Goal: Check status: Check status

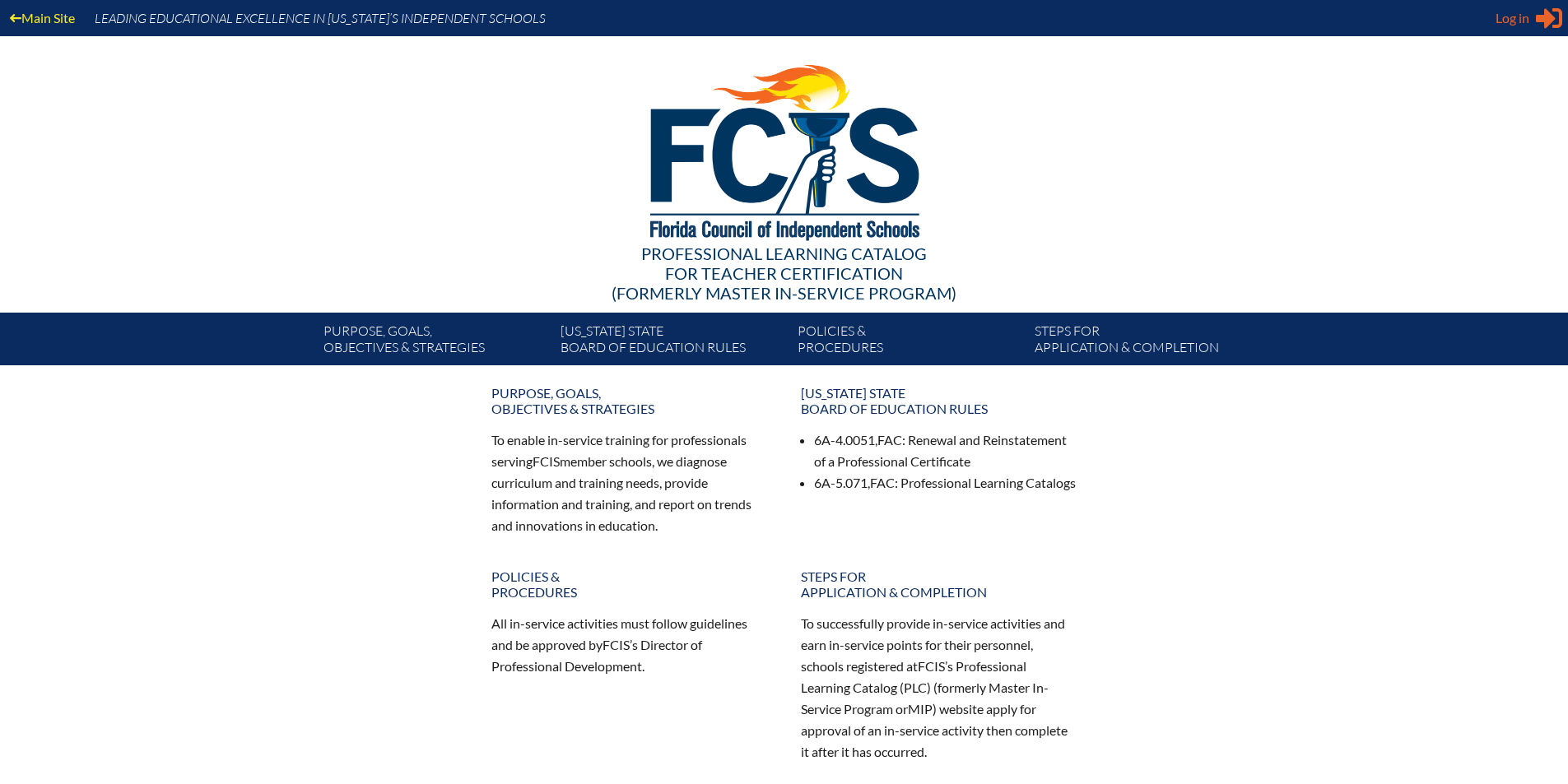
type input "[EMAIL_ADDRESS][DOMAIN_NAME]"
click at [1520, 10] on span "Log in" at bounding box center [1512, 18] width 34 height 19
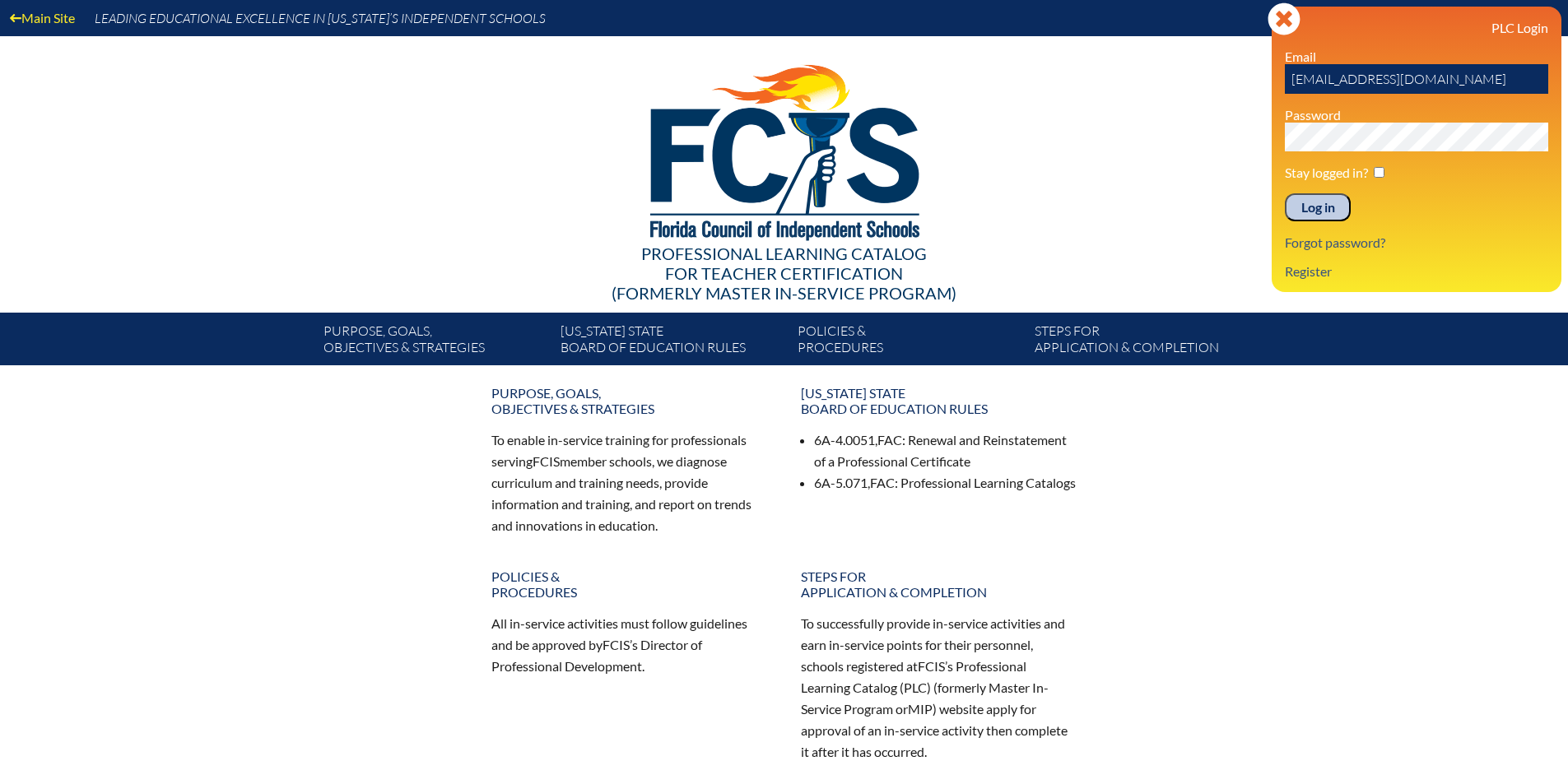
click at [1327, 197] on input "Log in" at bounding box center [1317, 207] width 66 height 28
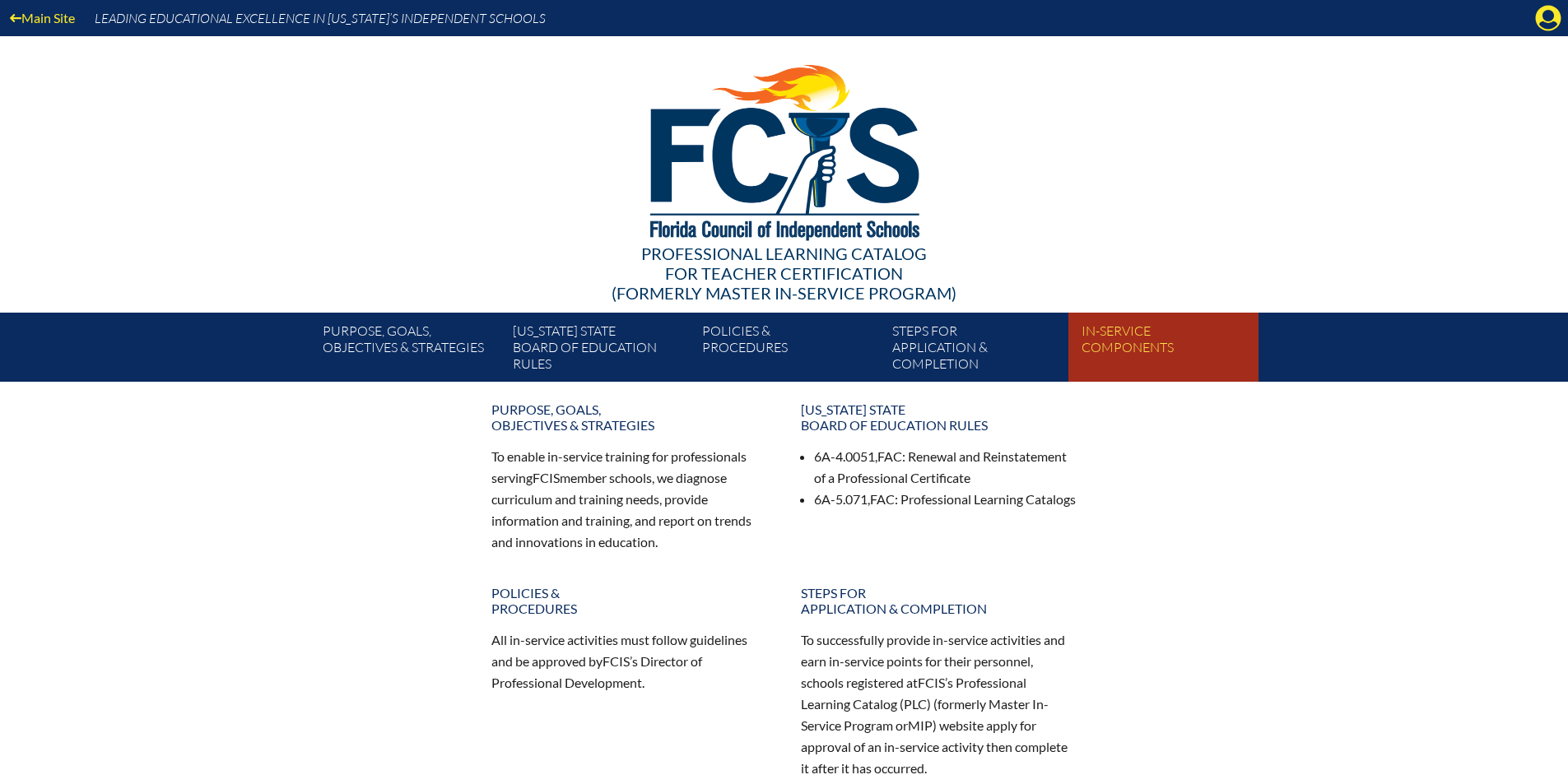
click at [1129, 350] on link "In-service components" at bounding box center [1169, 351] width 189 height 63
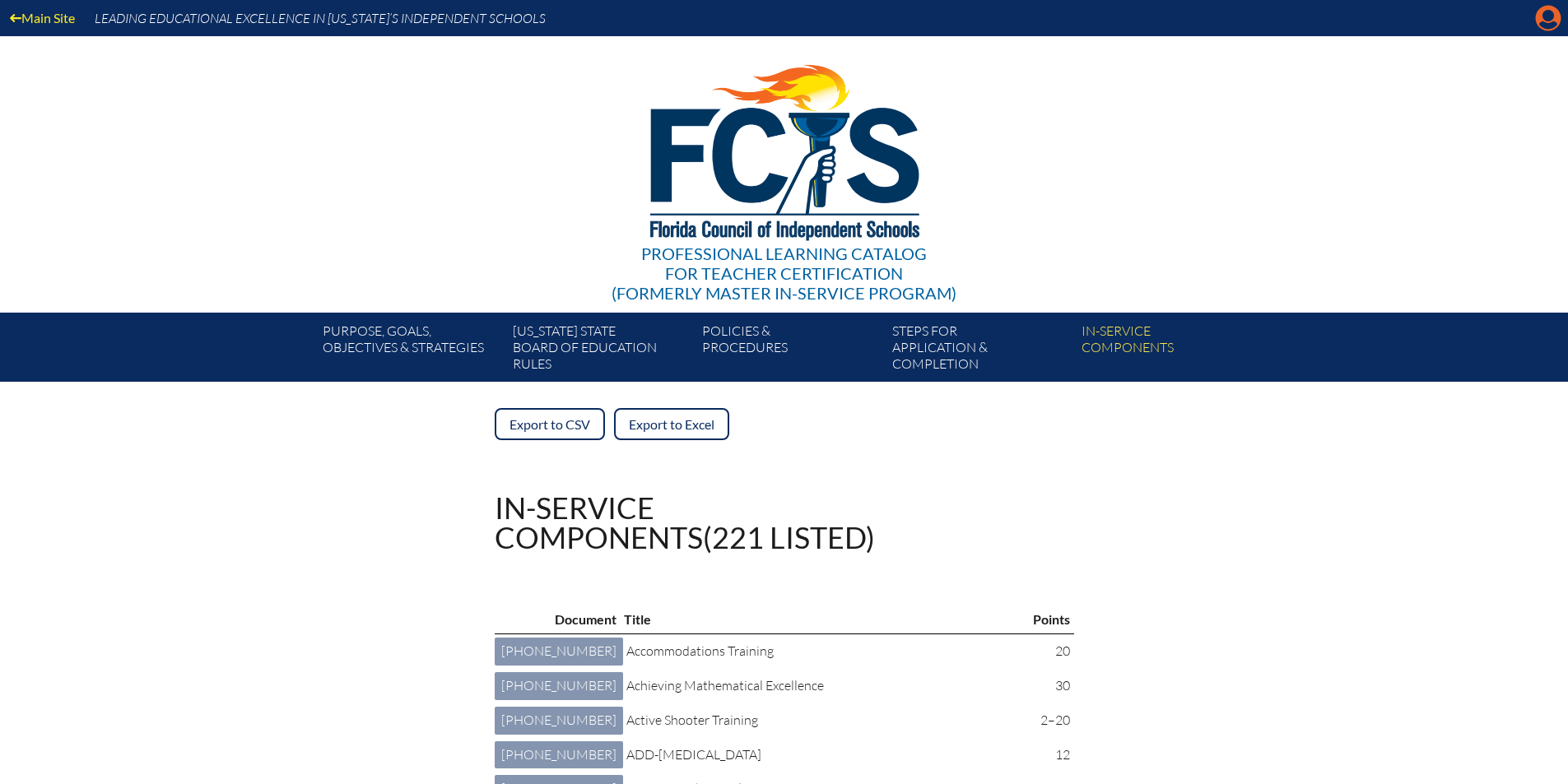
click at [1544, 19] on icon "Manage account" at bounding box center [1549, 19] width 26 height 26
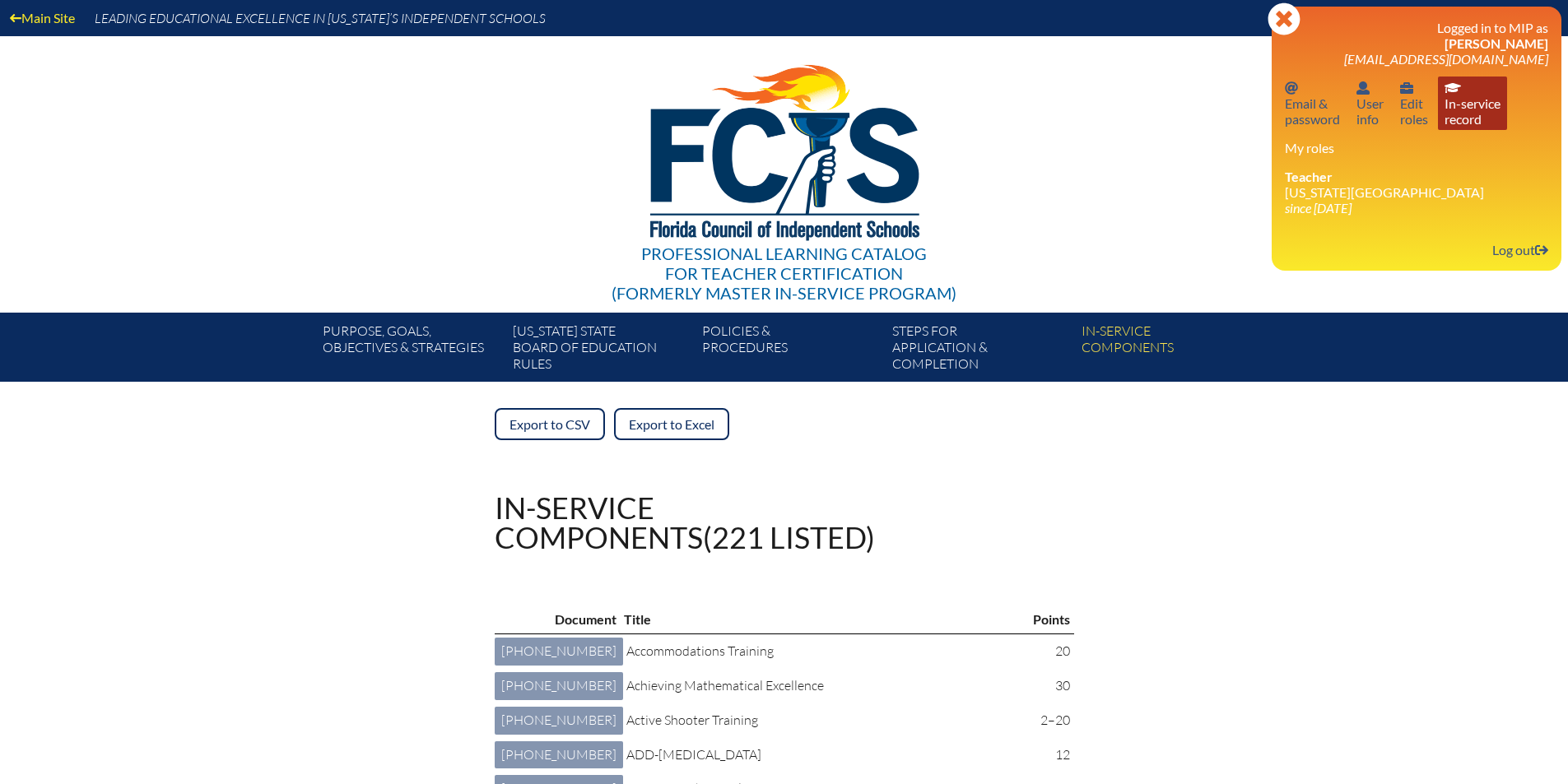
click at [1464, 116] on link "In-service record In-service record" at bounding box center [1473, 103] width 69 height 54
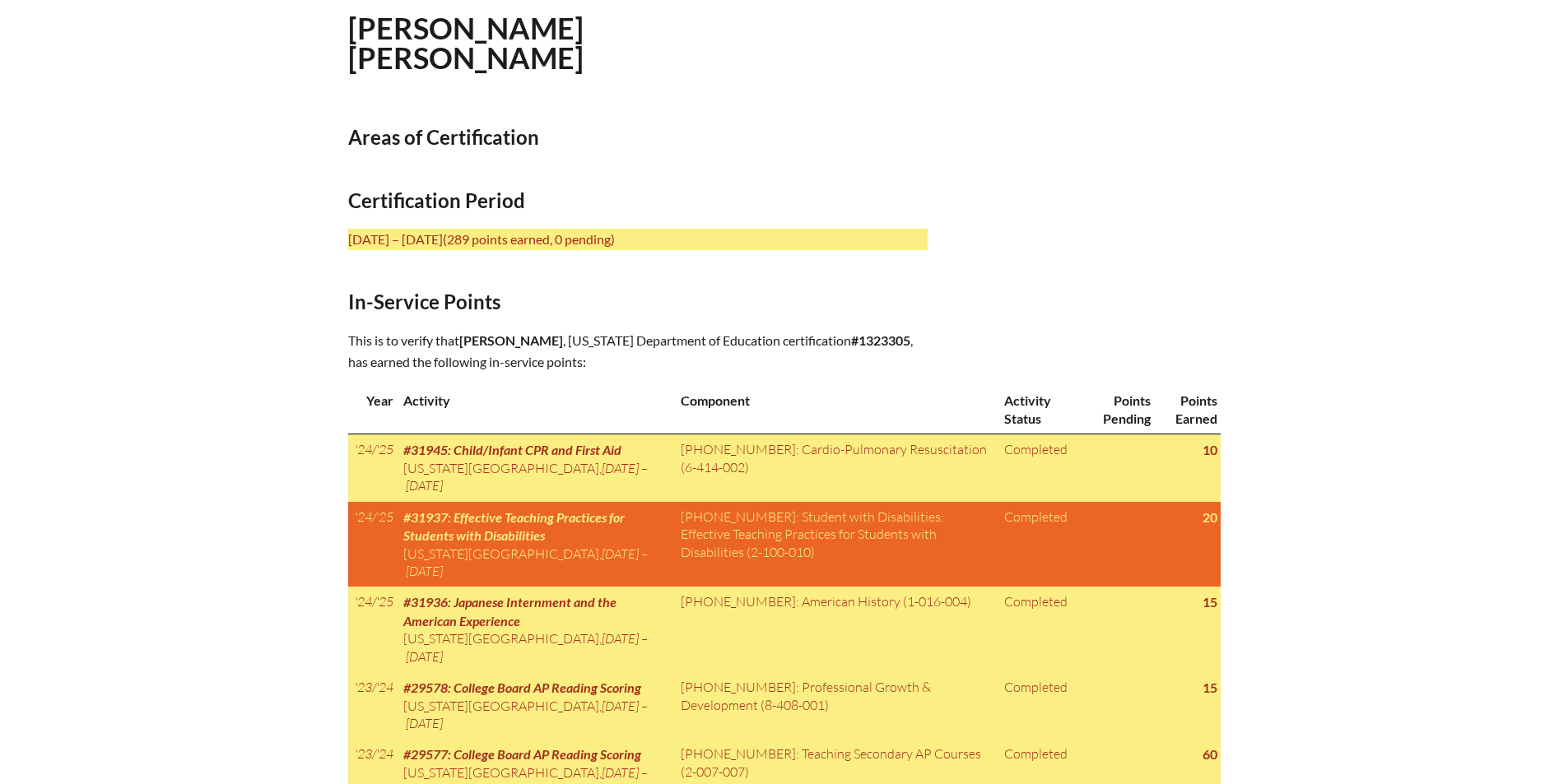
scroll to position [577, 0]
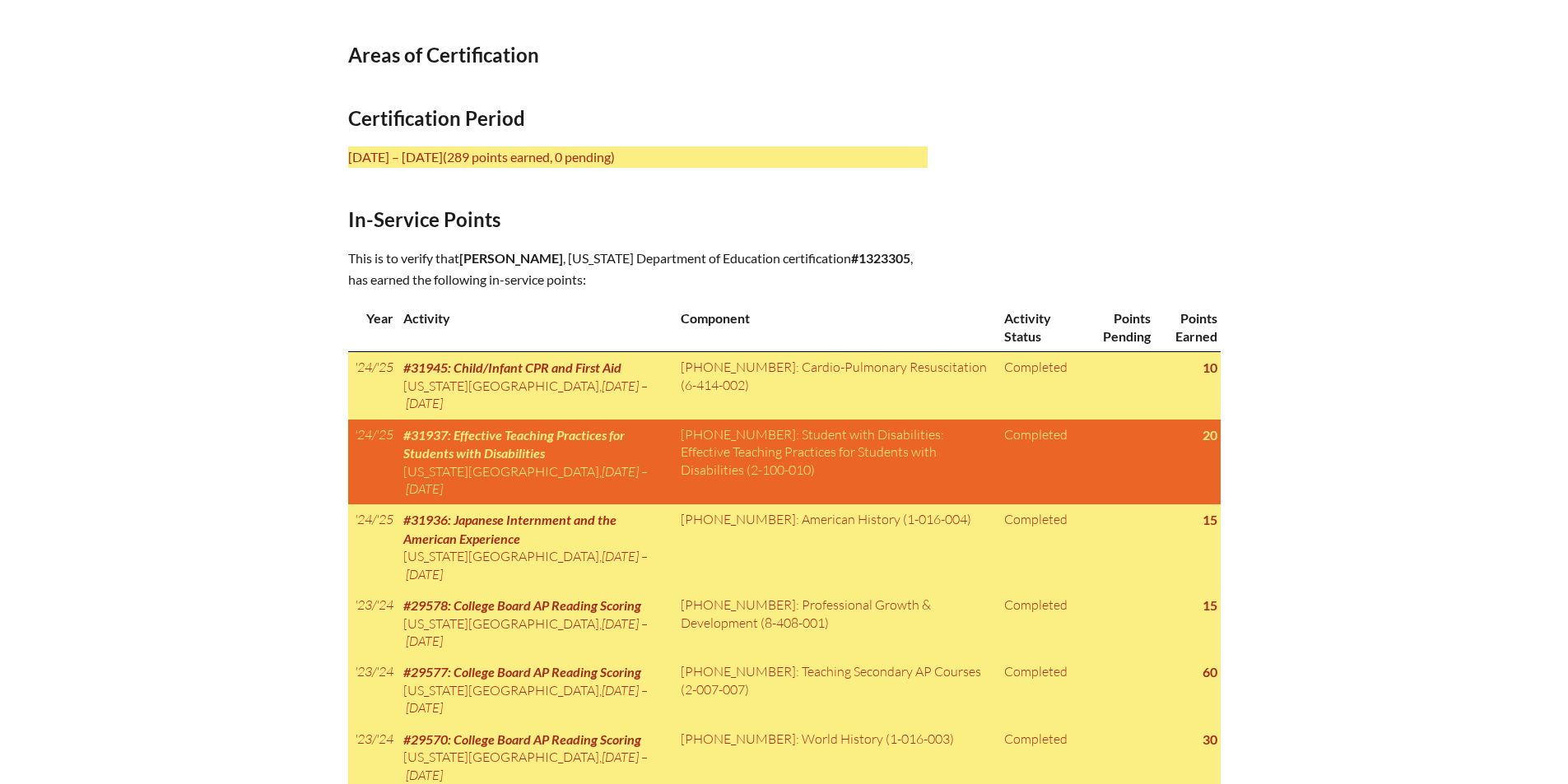
click at [1081, 242] on div "In-service record Amy Turner Areas of Certification Certification Period July 1…" at bounding box center [784, 711] width 872 height 1705
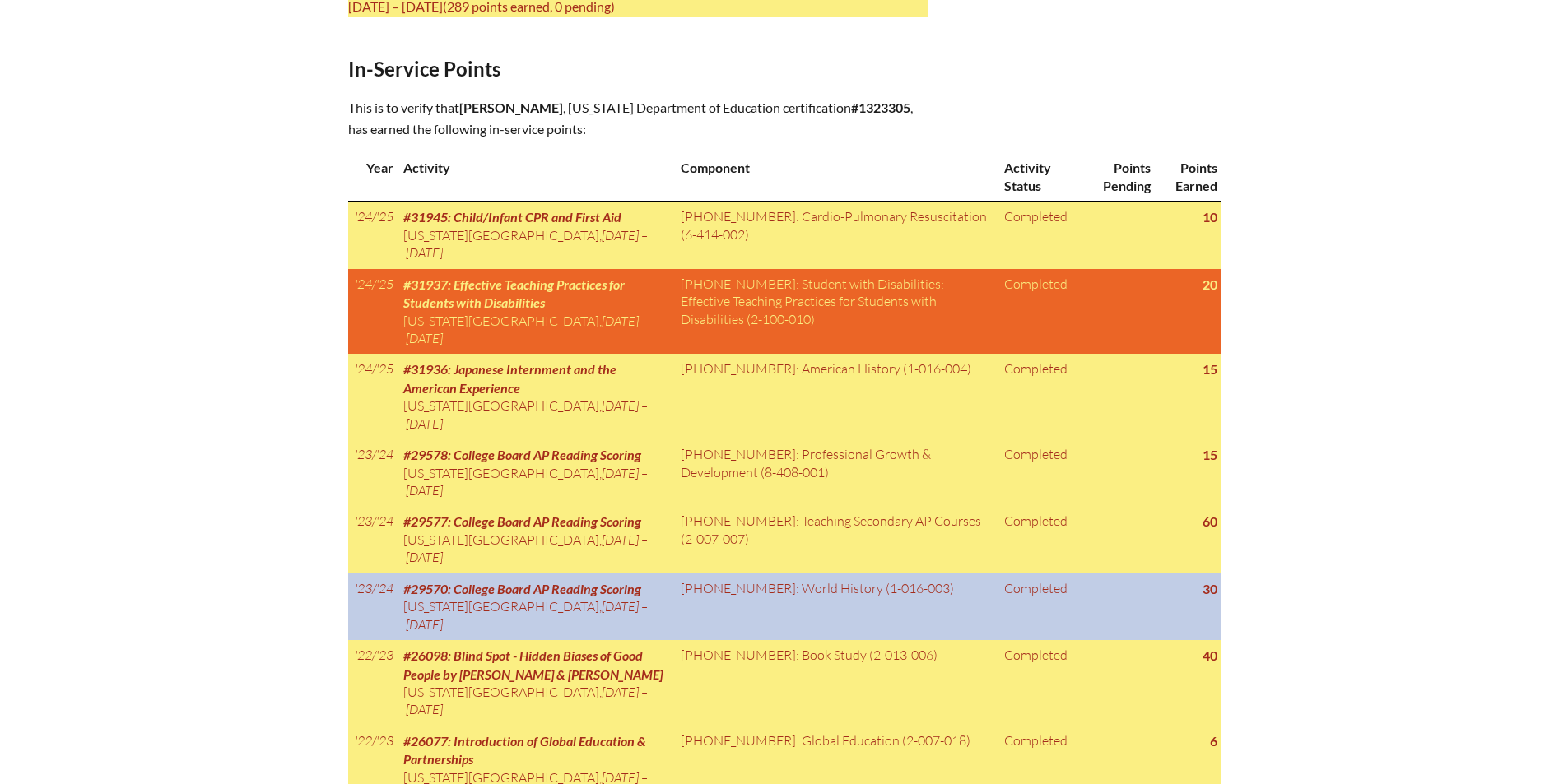
scroll to position [823, 0]
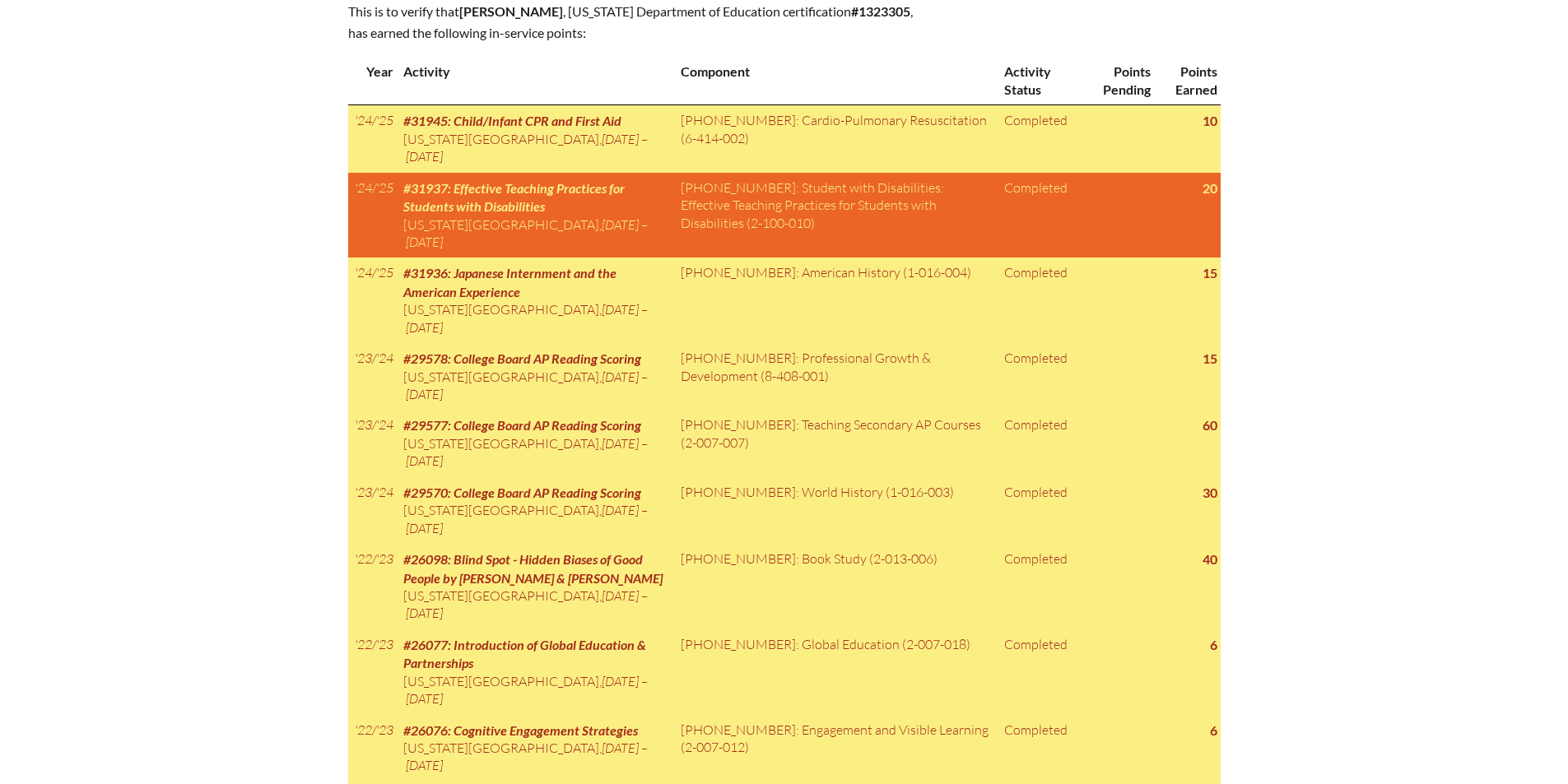
click at [1323, 200] on div "In-service record Amy Turner Areas of Certification Certification Period July 1…" at bounding box center [784, 464] width 1568 height 1705
